Goal: Task Accomplishment & Management: Manage account settings

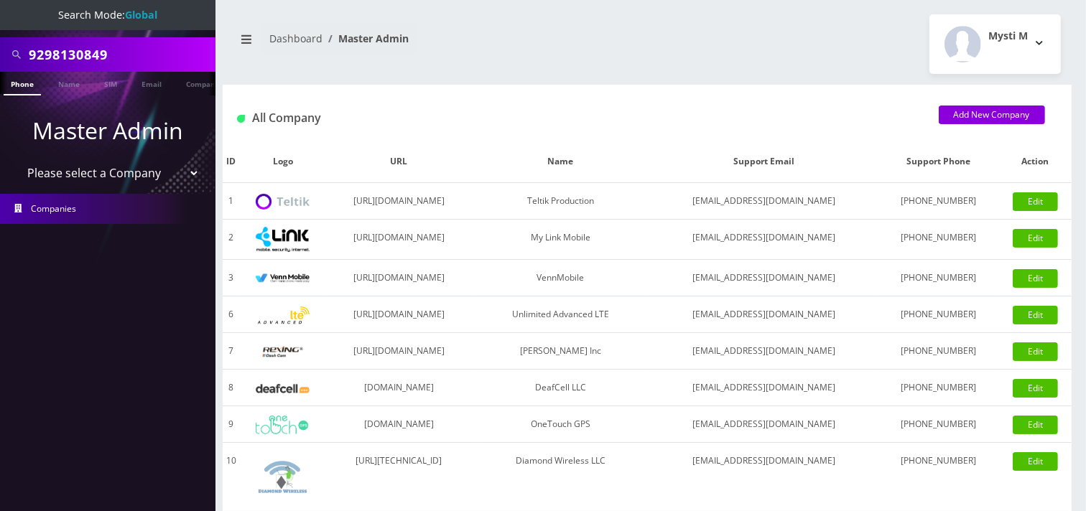
click at [123, 170] on select "Please select a Company Teltik Production My Link Mobile VennMobile Unlimited A…" at bounding box center [108, 172] width 183 height 27
select select "15"
click at [17, 159] on select "Please select a Company Teltik Production My Link Mobile VennMobile Unlimited A…" at bounding box center [108, 172] width 183 height 27
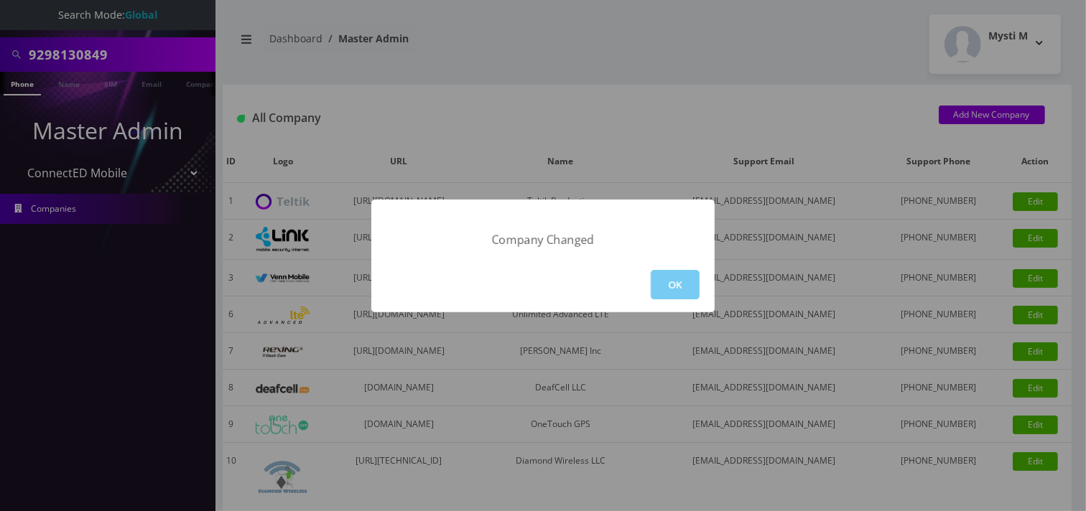
click at [675, 285] on button "OK" at bounding box center [675, 284] width 49 height 29
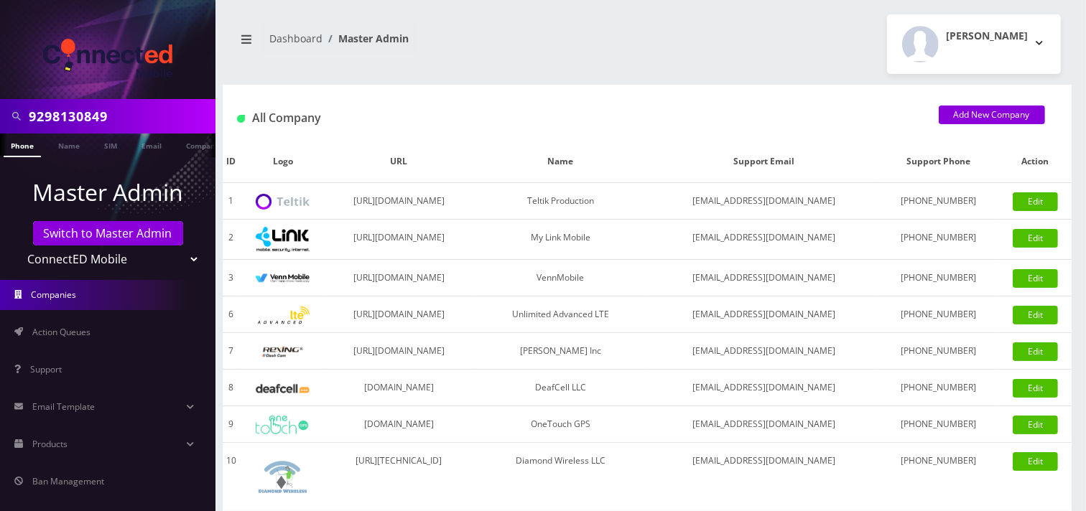
click at [149, 116] on input "9298130849" at bounding box center [120, 116] width 183 height 27
paste input "[EMAIL_ADDRESS][DOMAIN_NAME]"
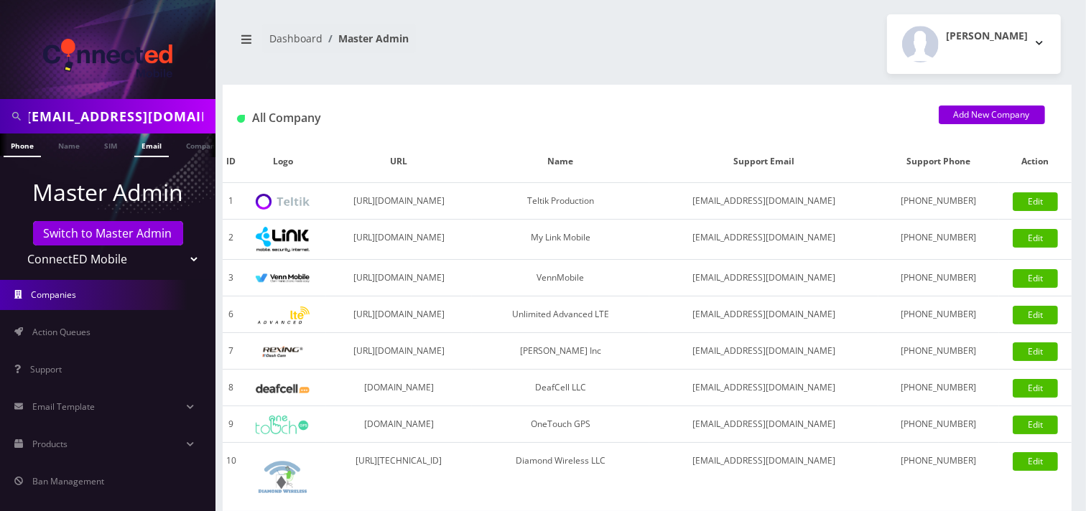
type input "[EMAIL_ADDRESS][DOMAIN_NAME]"
click at [152, 138] on link "Email" at bounding box center [151, 146] width 34 height 24
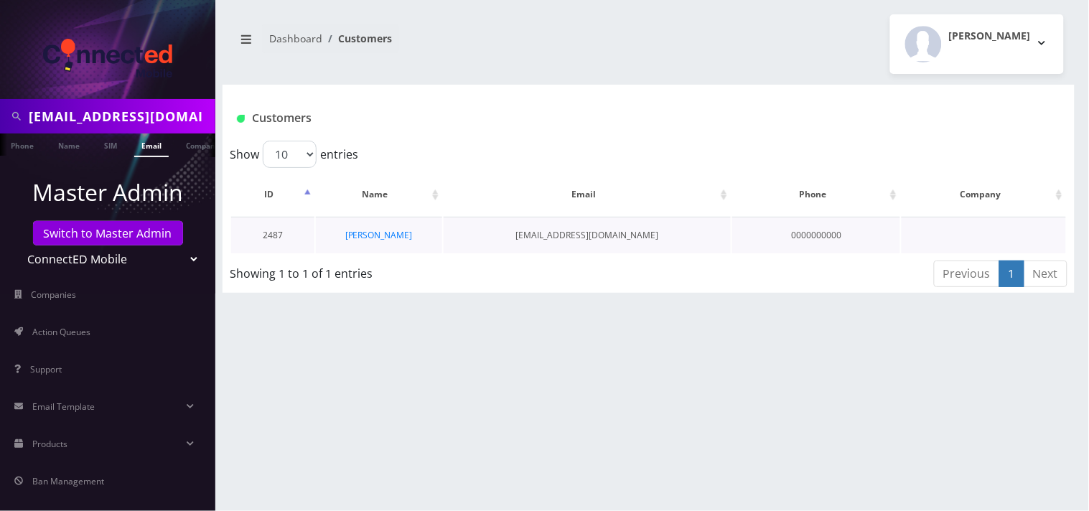
click at [381, 241] on td "[PERSON_NAME]" at bounding box center [379, 235] width 127 height 37
click at [378, 233] on link "[PERSON_NAME]" at bounding box center [378, 235] width 67 height 12
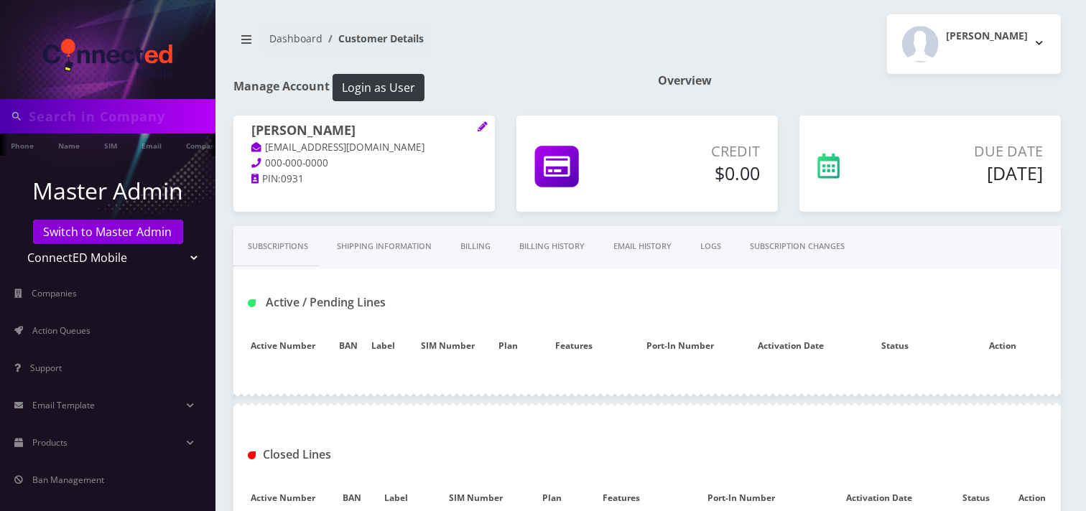
type input "[EMAIL_ADDRESS][DOMAIN_NAME]"
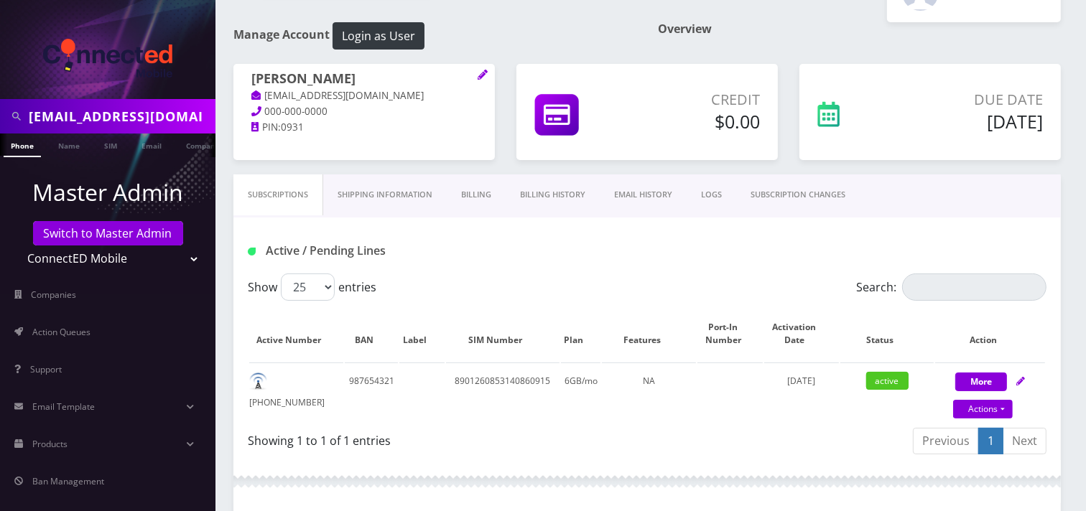
scroll to position [80, 0]
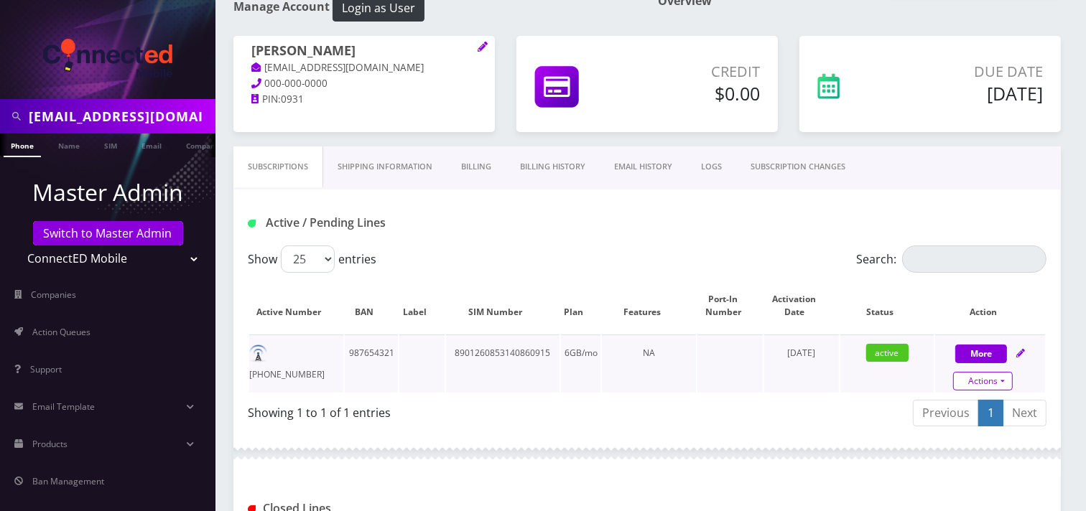
click at [981, 375] on link "Actions" at bounding box center [983, 381] width 60 height 19
select select "3-in-1 SIM Kit"
select select "117"
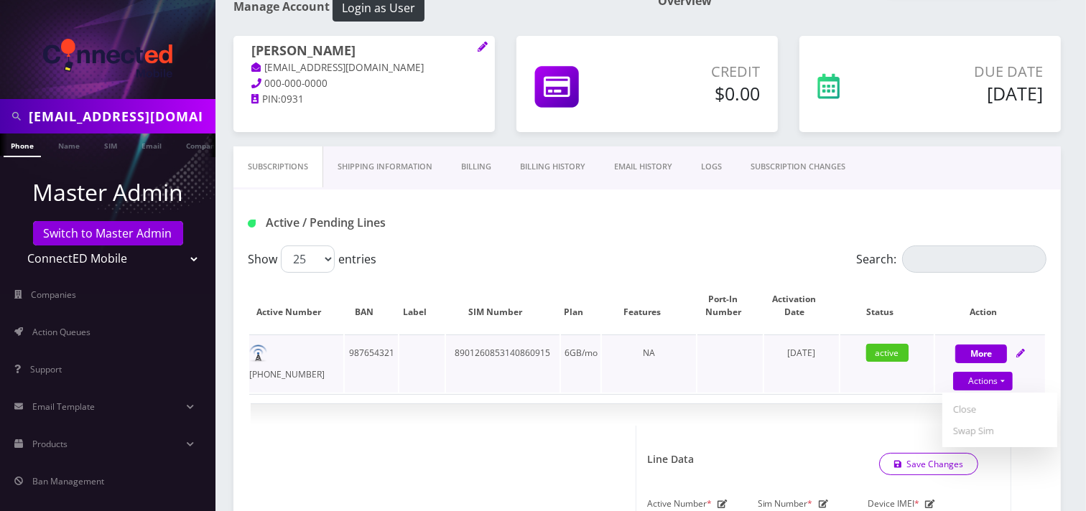
click at [968, 396] on div "Suspend Close Swap Sim" at bounding box center [999, 420] width 115 height 55
select select "3-in-1 SIM Kit"
select select "117"
click at [970, 386] on link "Actions" at bounding box center [983, 381] width 60 height 19
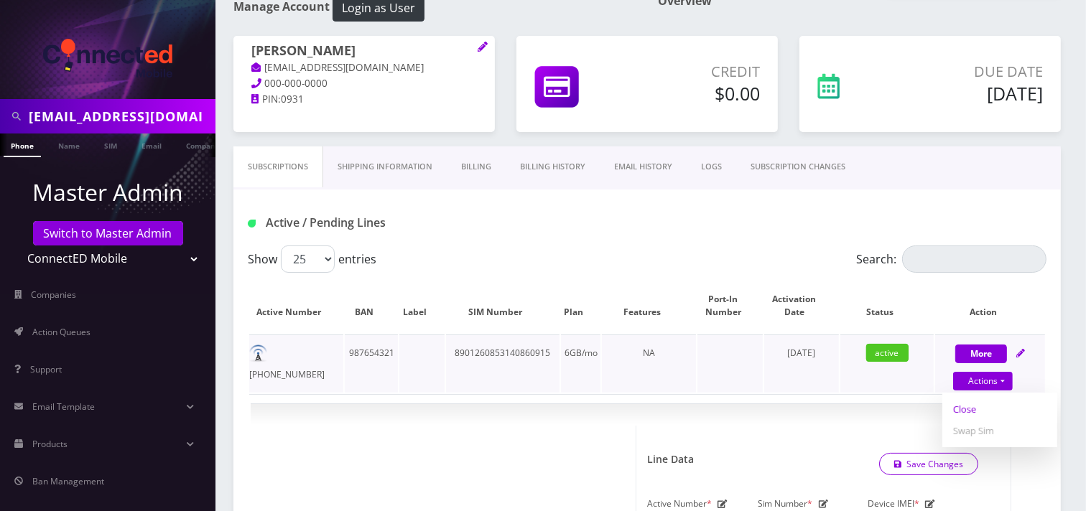
click at [972, 406] on link "Close" at bounding box center [999, 409] width 115 height 22
type input "[DATE]"
select select "3-in-1 SIM Kit"
select select "117"
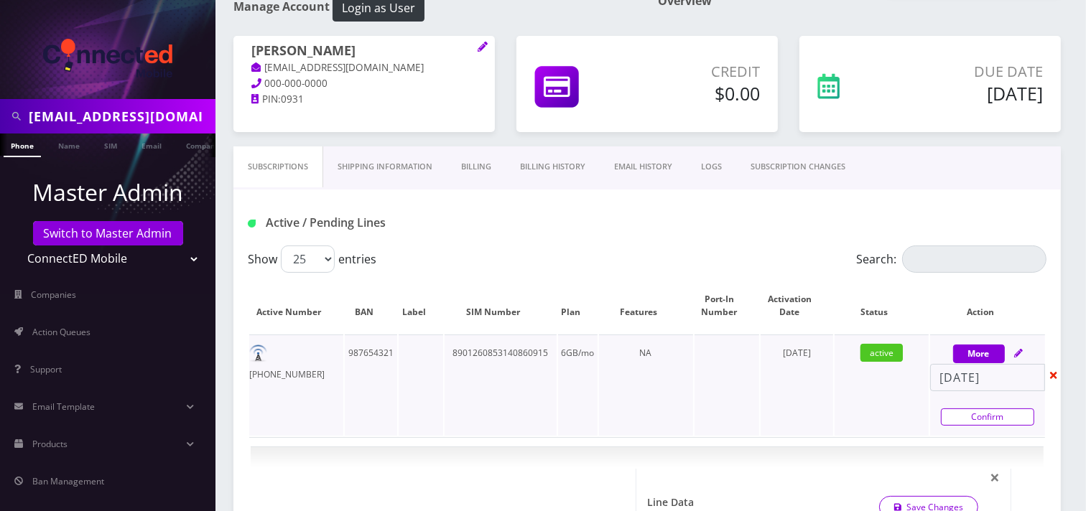
click at [966, 414] on link "Confirm" at bounding box center [987, 417] width 93 height 17
select select "3-in-1 SIM Kit"
select select "117"
